Goal: Use online tool/utility

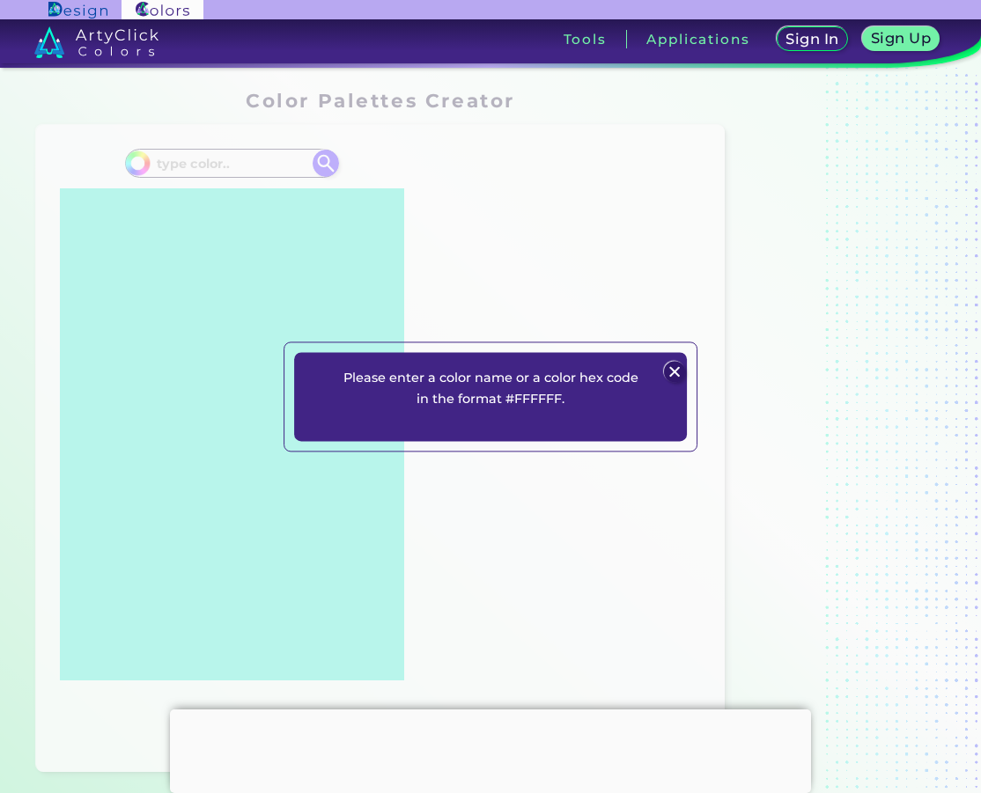
scroll to position [792, 0]
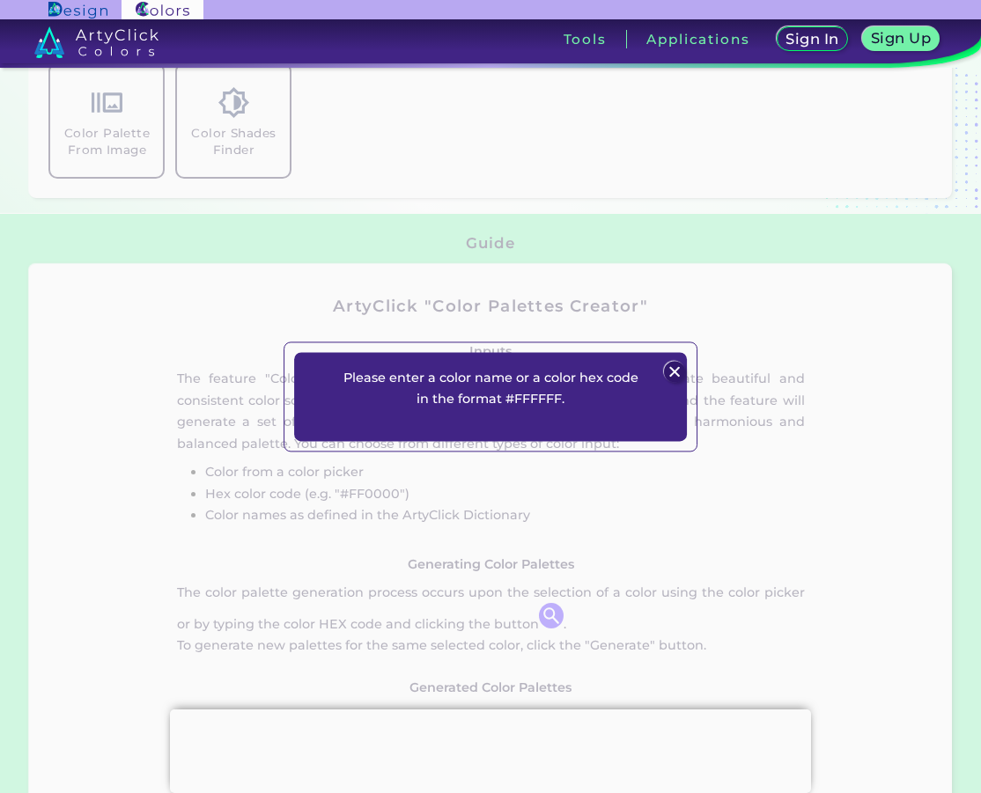
click at [672, 364] on img at bounding box center [674, 372] width 21 height 21
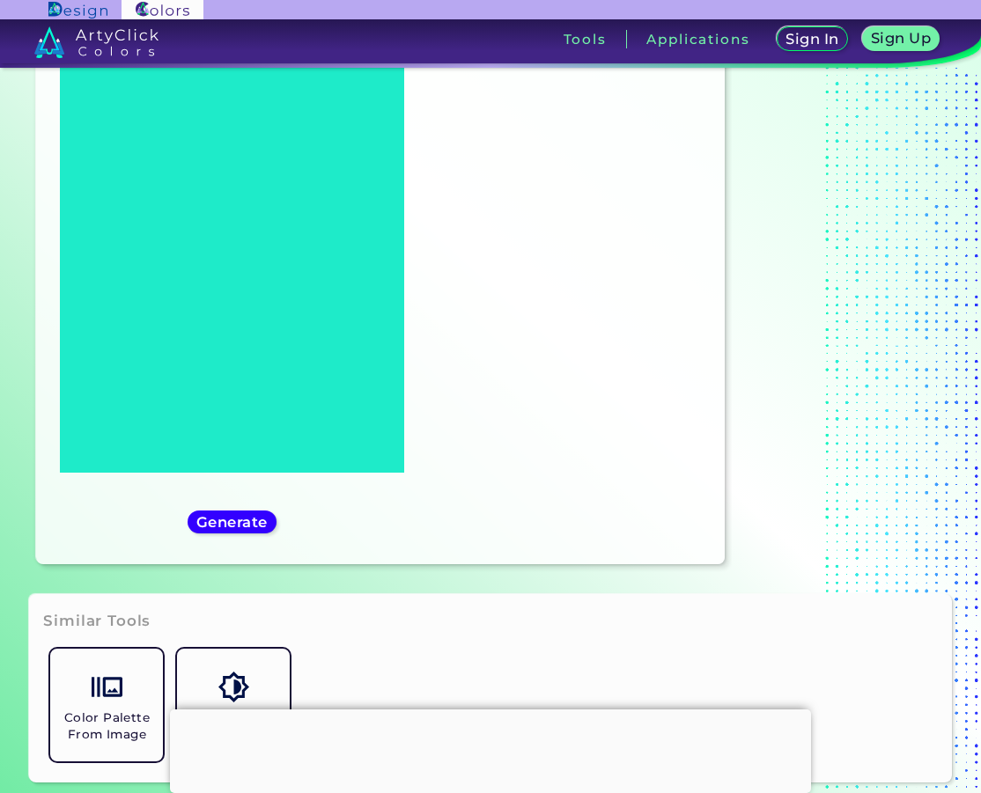
scroll to position [176, 0]
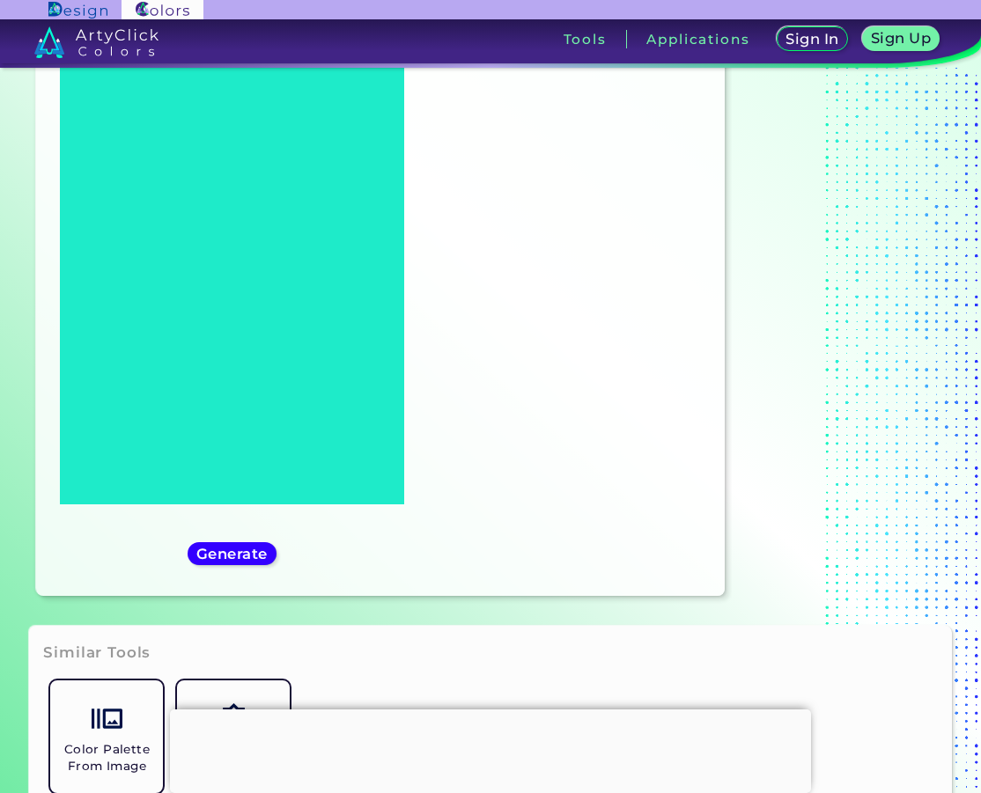
click at [130, 735] on link "Color Palette From Image" at bounding box center [106, 736] width 127 height 127
